Goal: Information Seeking & Learning: Learn about a topic

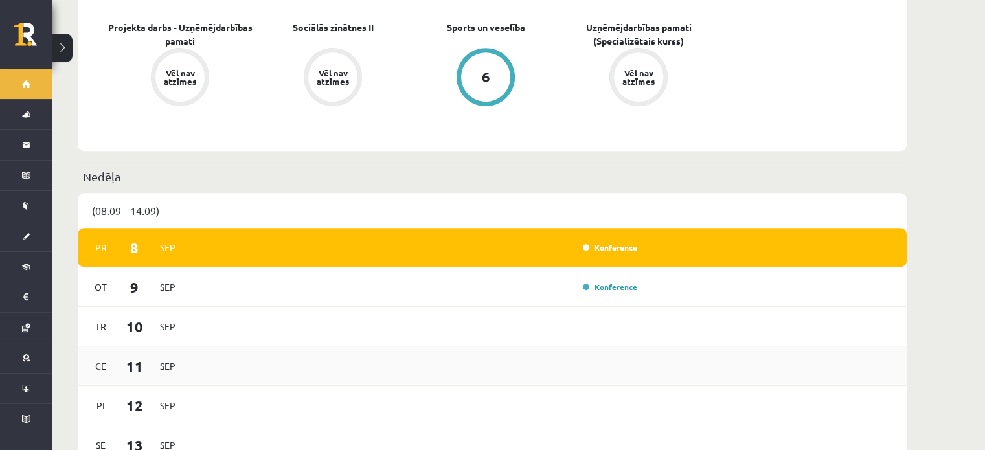
scroll to position [777, 0]
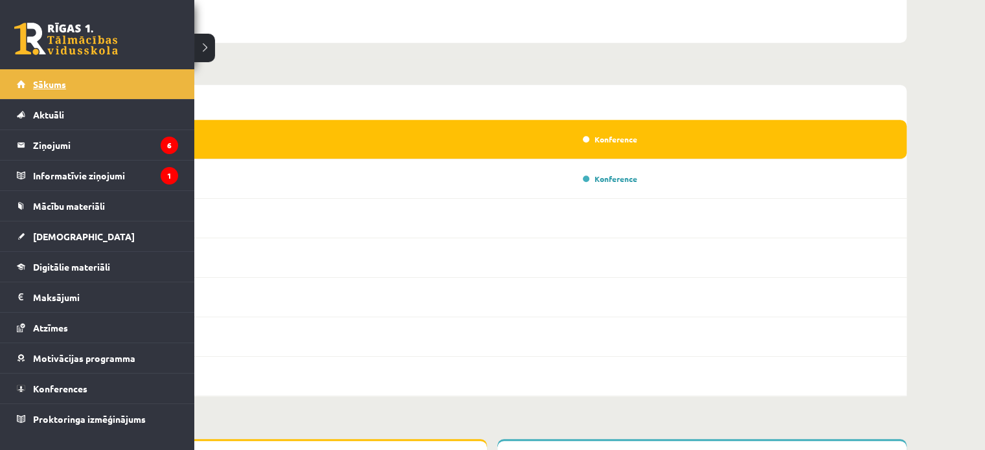
click at [36, 90] on link "Sākums" at bounding box center [97, 84] width 161 height 30
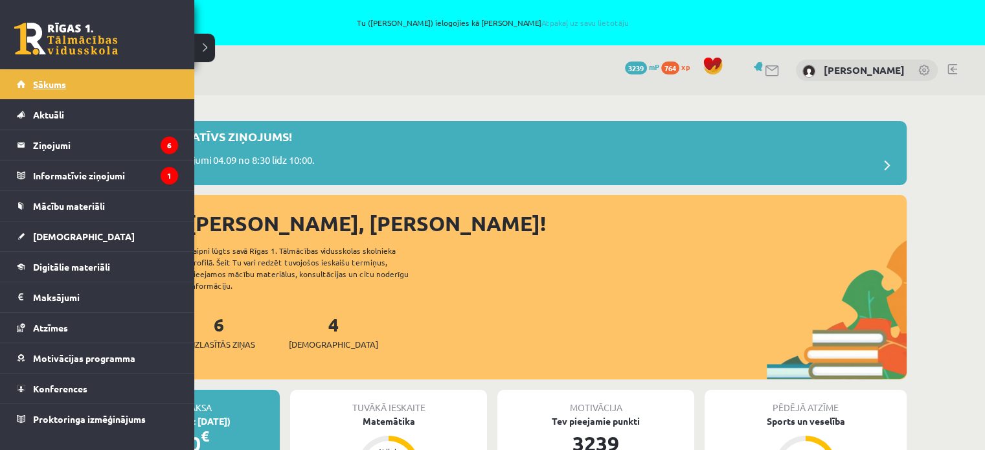
click at [60, 81] on span "Sākums" at bounding box center [49, 84] width 33 height 12
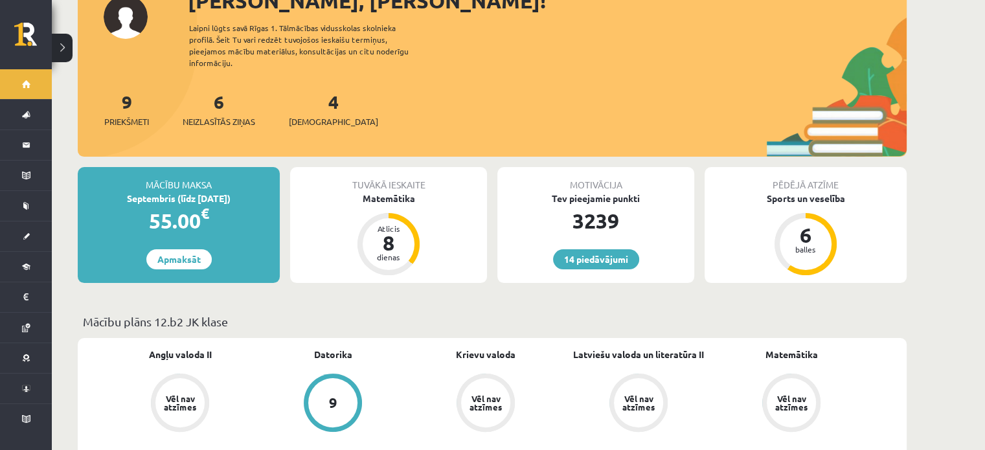
scroll to position [324, 0]
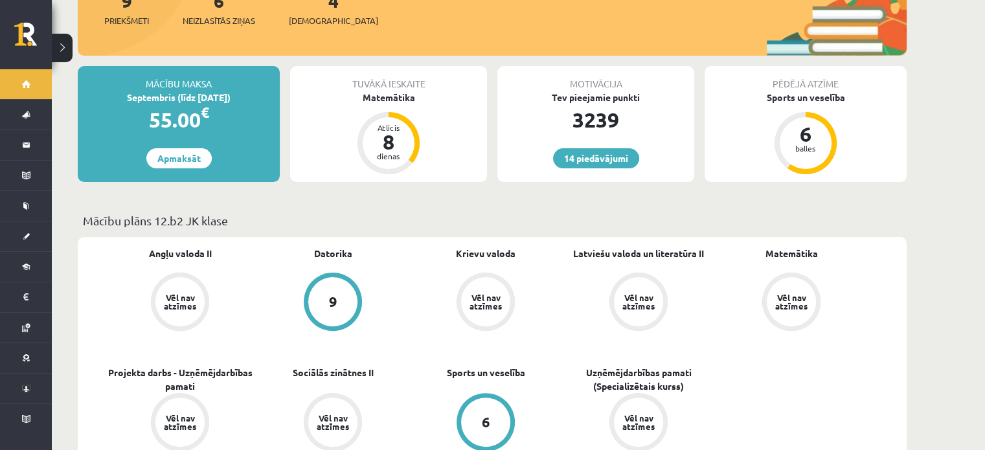
click at [764, 357] on div "Angļu valoda II Vēl nav atzīmes Datorika 9 Krievu valoda Vēl nav atzīmes Latvie…" at bounding box center [486, 367] width 764 height 240
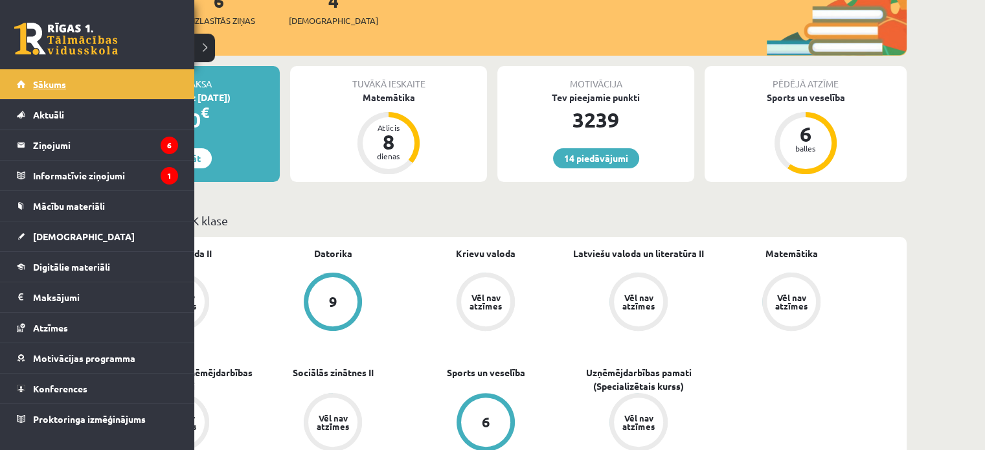
click at [39, 85] on span "Sākums" at bounding box center [49, 84] width 33 height 12
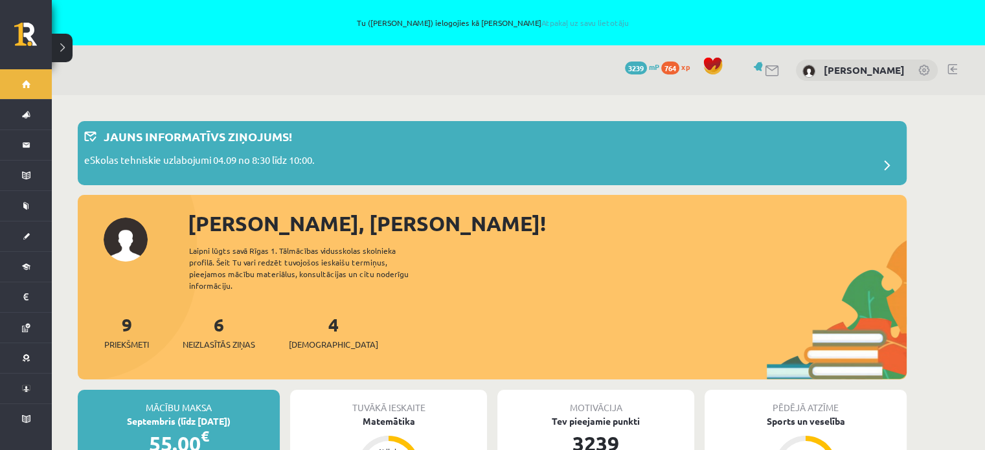
click at [452, 335] on div "9 Priekšmeti 6 Neizlasītās ziņas 4 [DEMOGRAPHIC_DATA]" at bounding box center [492, 345] width 829 height 69
click at [589, 279] on div "[PERSON_NAME], [PERSON_NAME]! Laipni lūgts savā Rīgas 1. Tālmācības vidusskolas…" at bounding box center [492, 294] width 829 height 172
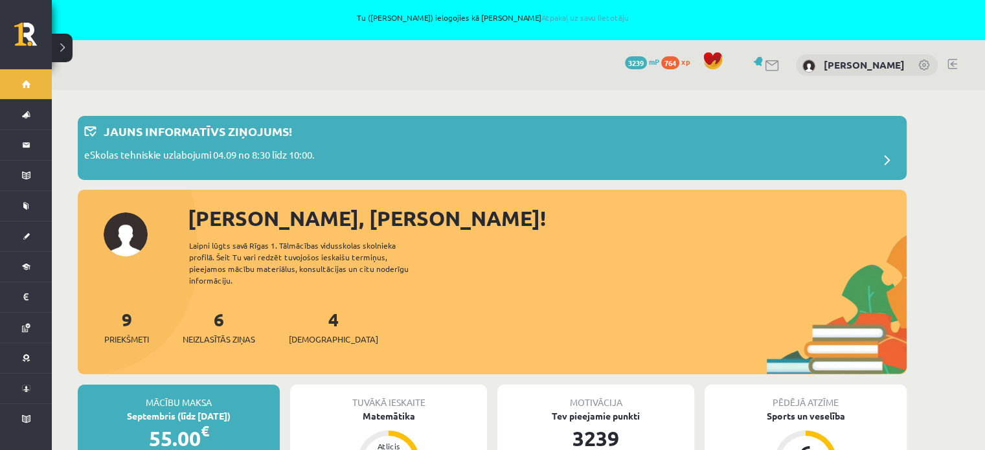
scroll to position [259, 0]
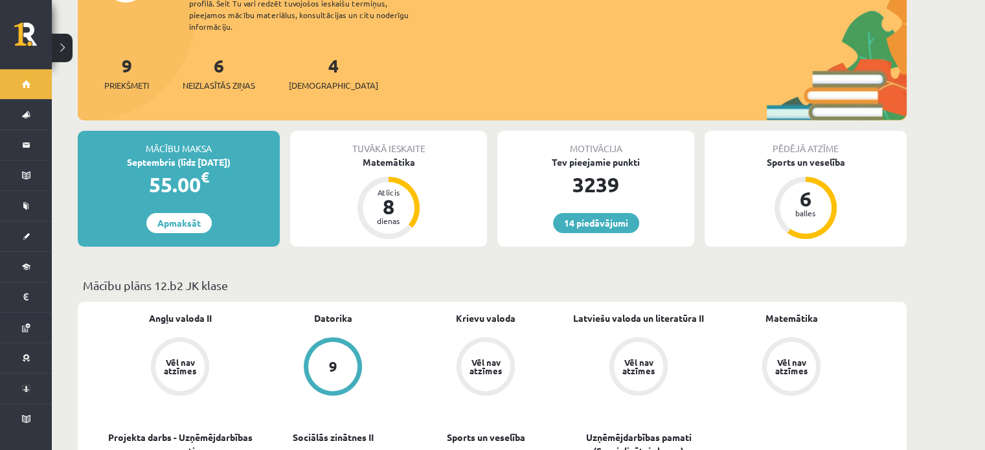
click at [513, 284] on div "Mācību plāns 12.b2 JK klase" at bounding box center [492, 289] width 829 height 25
click at [477, 277] on p "Mācību plāns 12.b2 JK klase" at bounding box center [492, 285] width 819 height 17
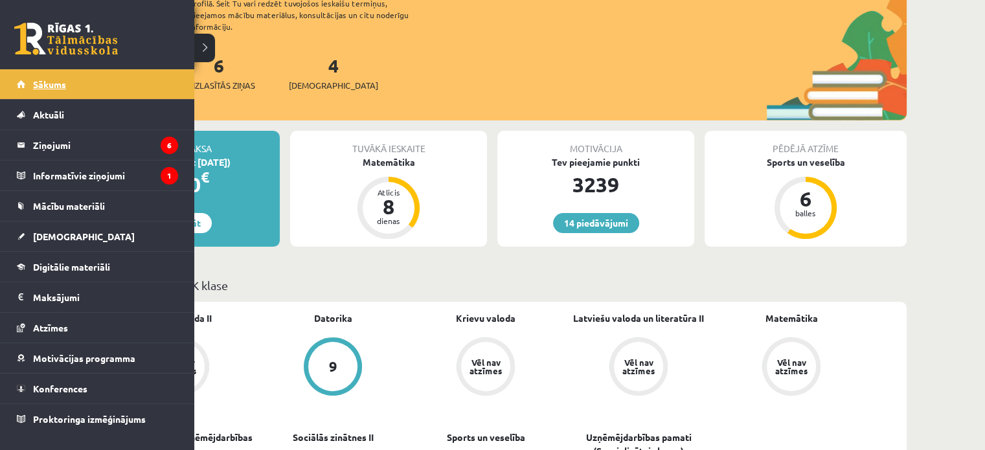
click at [63, 84] on span "Sākums" at bounding box center [49, 84] width 33 height 12
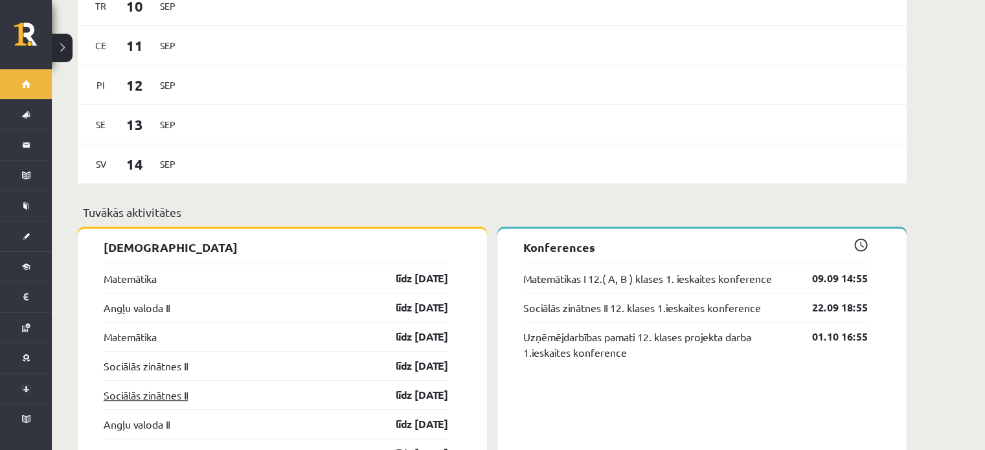
scroll to position [1101, 0]
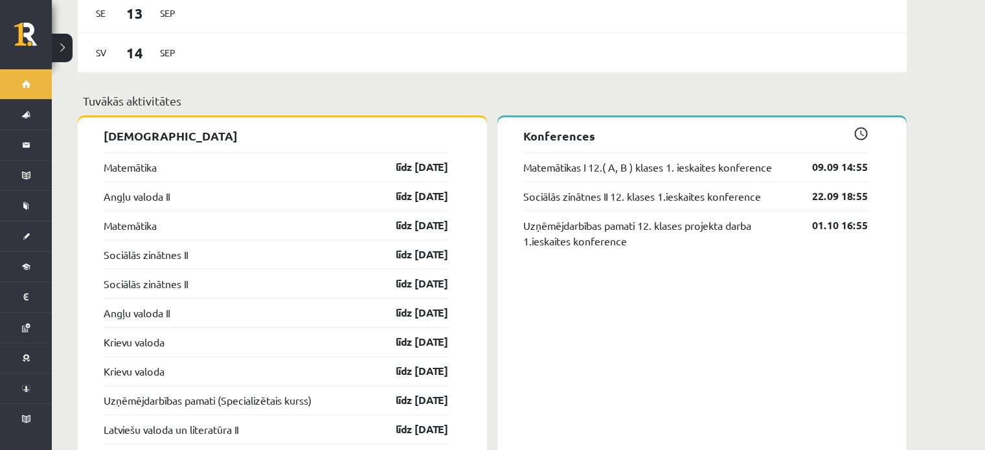
click at [350, 92] on p "Tuvākās aktivitātes" at bounding box center [492, 100] width 819 height 17
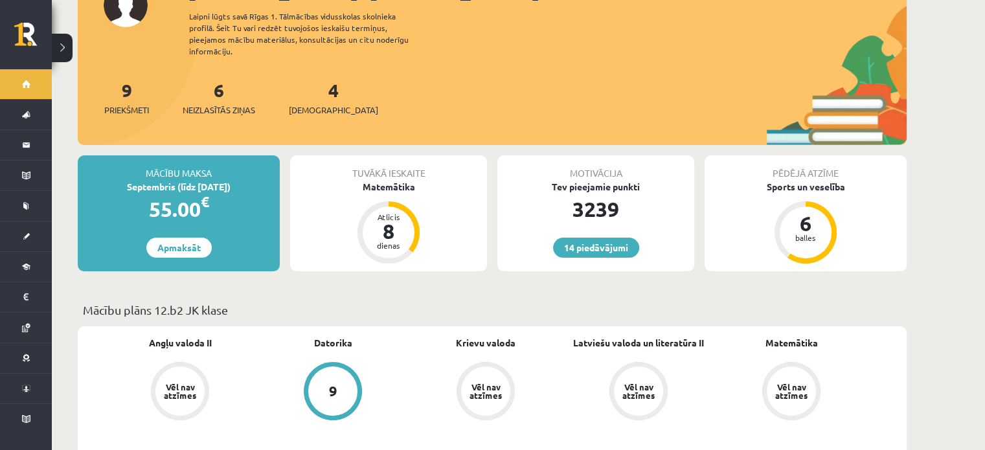
scroll to position [130, 0]
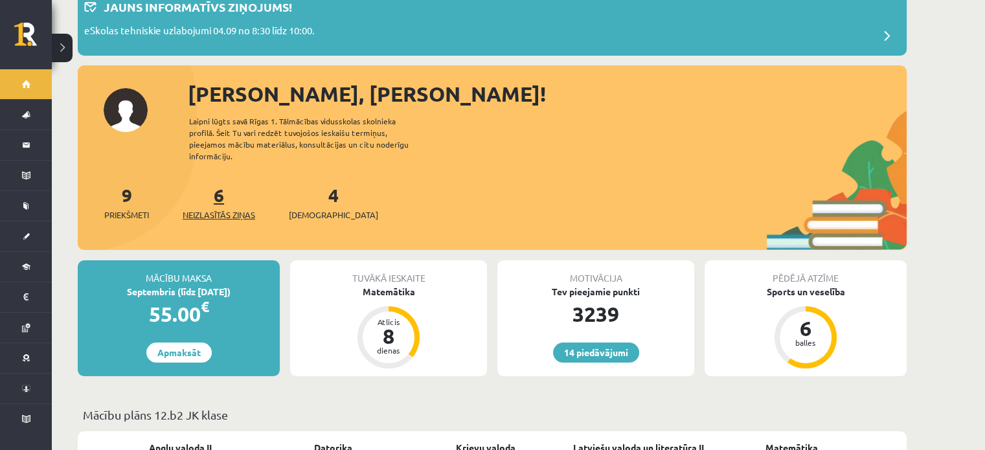
click at [214, 209] on span "Neizlasītās ziņas" at bounding box center [219, 215] width 73 height 13
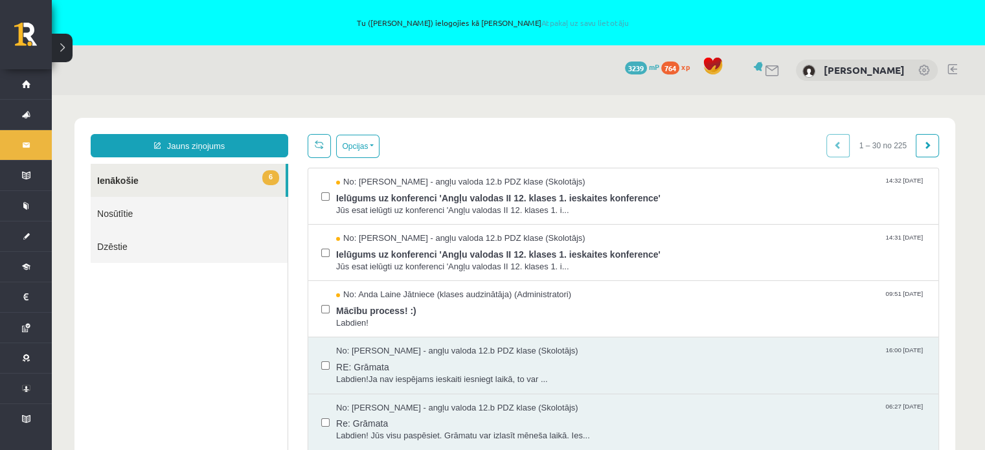
click at [478, 113] on body "Jauns ziņojums 6 Ienākošie Nosūtītie Dzēstie * ********* ********* ******* Opci…" at bounding box center [518, 294] width 933 height 398
click at [419, 97] on body "Jauns ziņojums 6 Ienākošie Nosūtītie Dzēstie * ********* ********* ******* Opci…" at bounding box center [518, 294] width 933 height 398
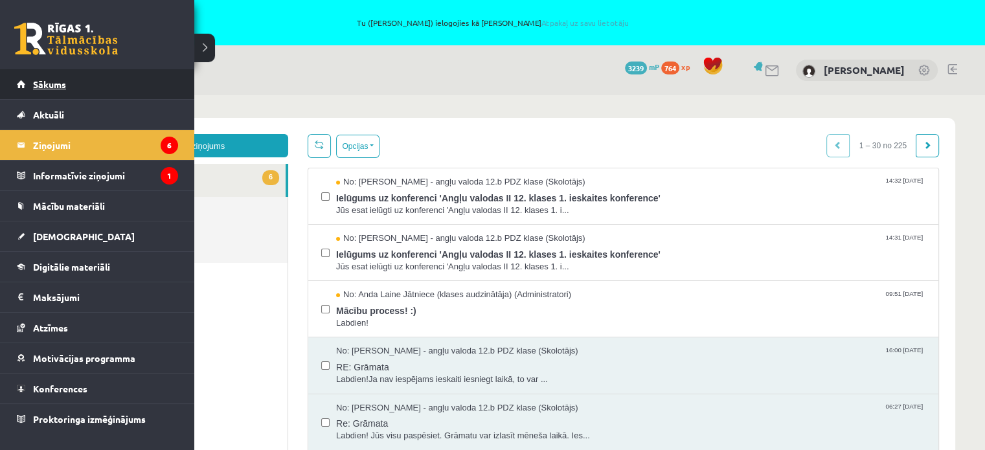
click at [70, 87] on link "Sākums" at bounding box center [97, 84] width 161 height 30
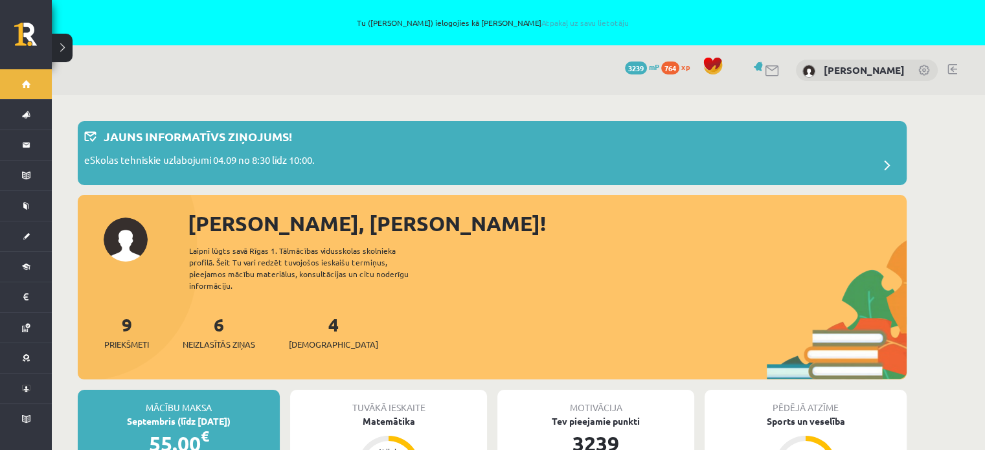
click at [627, 315] on div "9 Priekšmeti 6 Neizlasītās ziņas 4 [DEMOGRAPHIC_DATA]" at bounding box center [492, 345] width 829 height 69
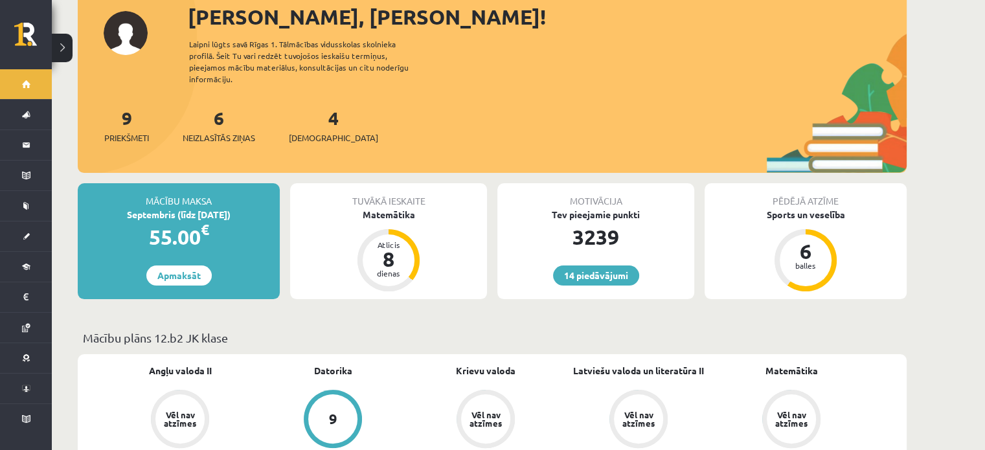
scroll to position [324, 0]
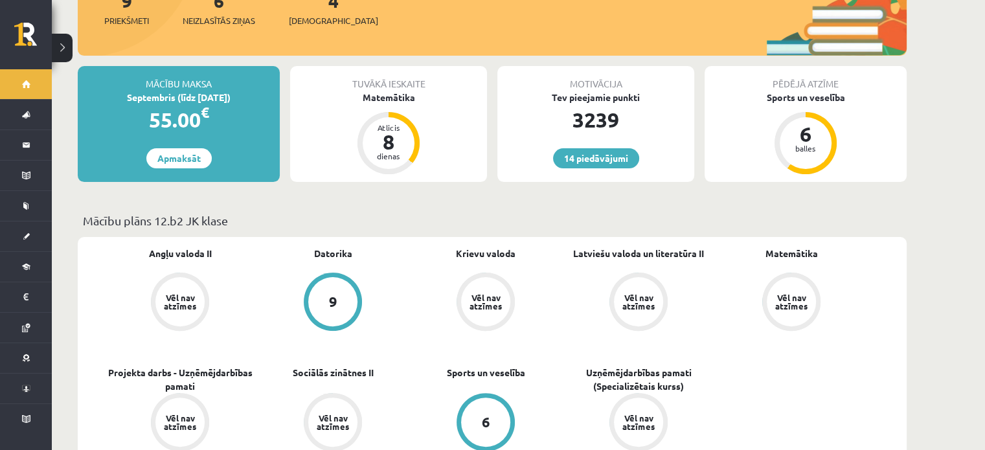
click at [517, 212] on p "Mācību plāns 12.b2 JK klase" at bounding box center [492, 220] width 819 height 17
click at [778, 365] on div "Angļu valoda II Vēl nav atzīmes Datorika 9 Krievu valoda Vēl nav atzīmes Latvie…" at bounding box center [486, 367] width 764 height 240
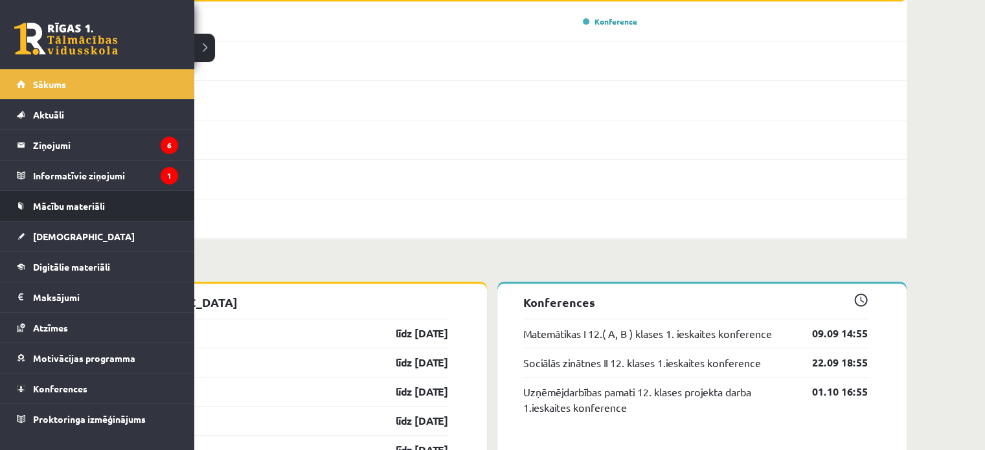
scroll to position [1036, 0]
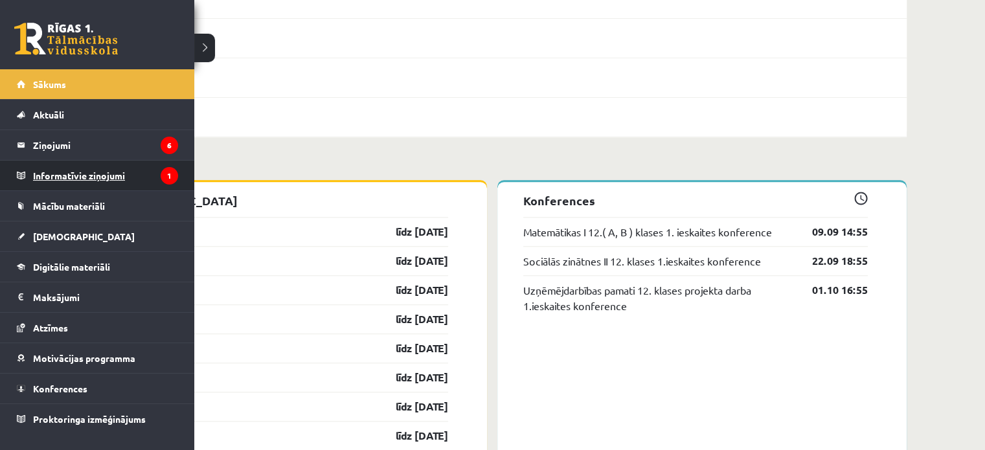
click at [71, 174] on legend "Informatīvie ziņojumi 1" at bounding box center [105, 176] width 145 height 30
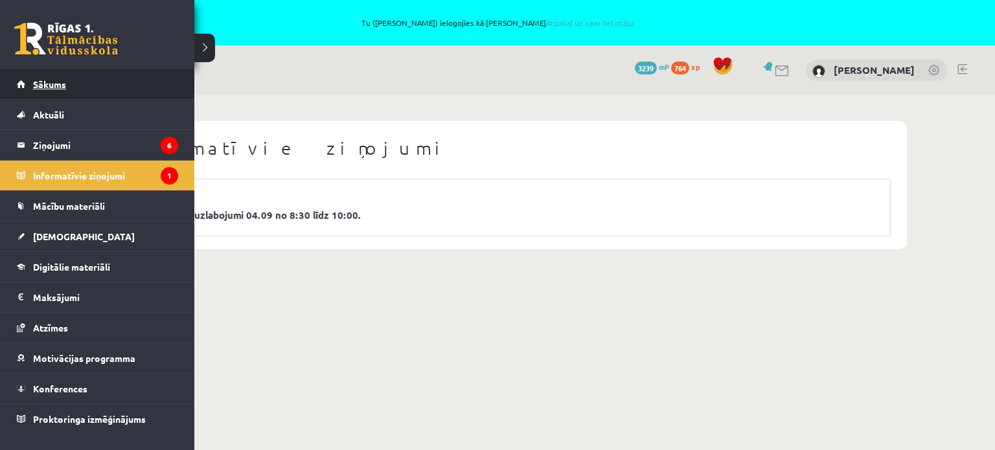
click at [43, 90] on link "Sākums" at bounding box center [97, 84] width 161 height 30
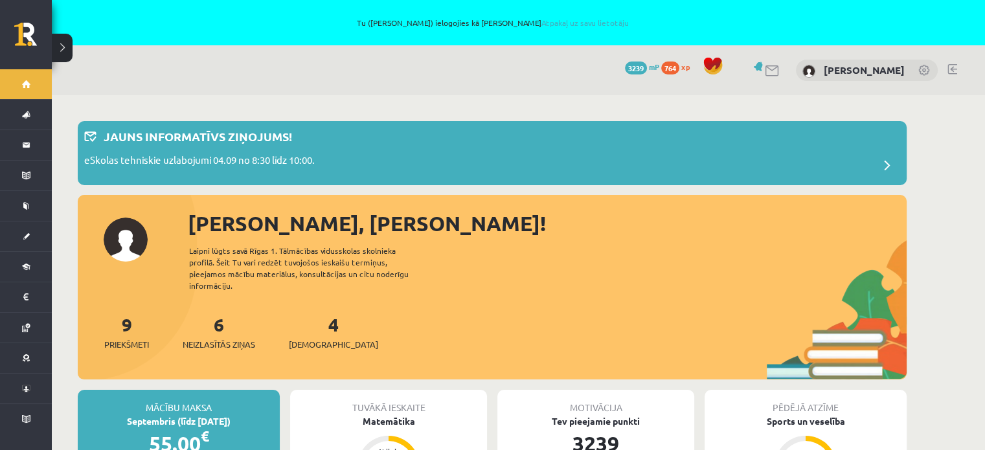
click at [524, 311] on div "9 Priekšmeti 6 Neizlasītās ziņas 4 [DEMOGRAPHIC_DATA]" at bounding box center [492, 345] width 829 height 69
click at [540, 297] on div "[PERSON_NAME], [PERSON_NAME]! Laipni lūgts savā Rīgas 1. Tālmācības vidusskolas…" at bounding box center [492, 294] width 829 height 172
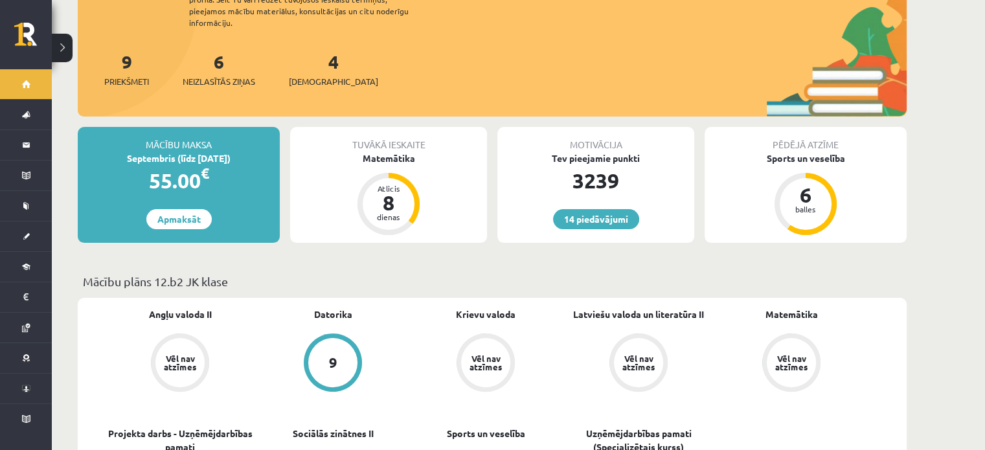
scroll to position [453, 0]
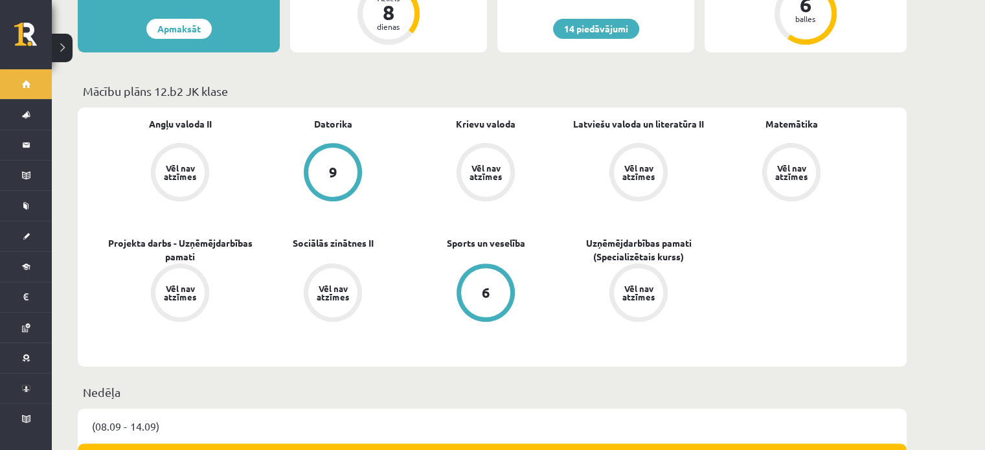
click at [389, 362] on div "Angļu valoda II Vēl nav atzīmes [GEOGRAPHIC_DATA] 9 Krievu valoda Vēl nav atzīm…" at bounding box center [492, 246] width 829 height 276
click at [402, 409] on div "(08.09 - 14.09)" at bounding box center [492, 426] width 829 height 35
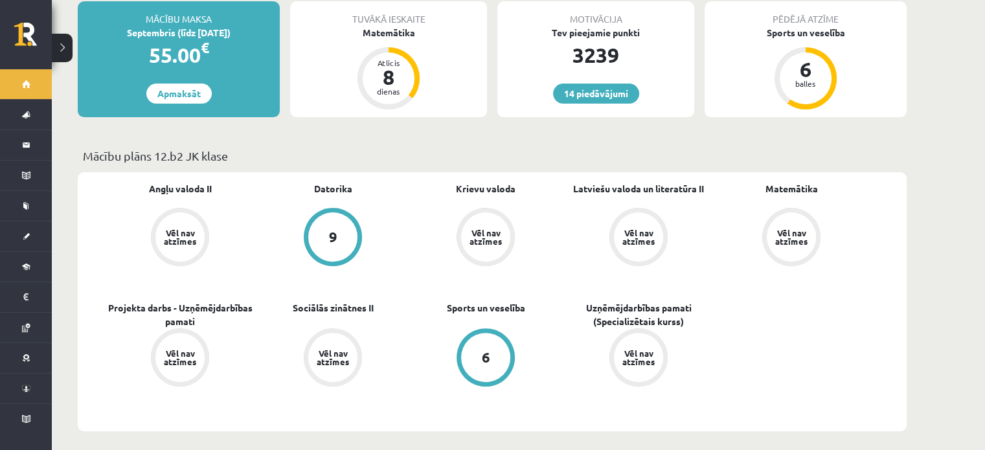
scroll to position [0, 0]
